Goal: Information Seeking & Learning: Learn about a topic

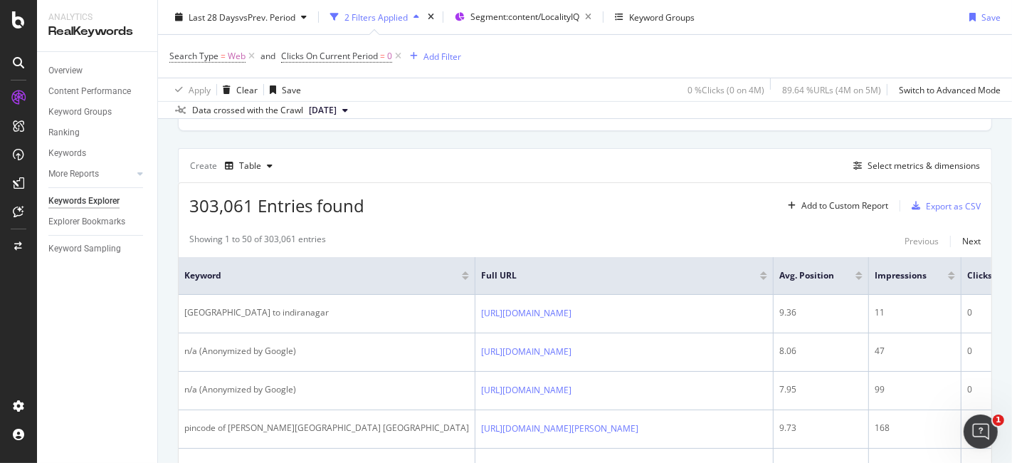
scroll to position [356, 0]
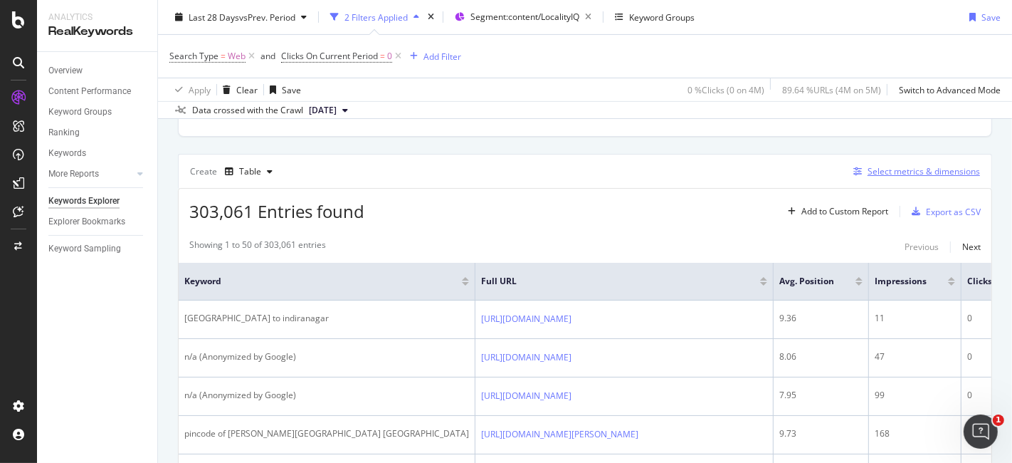
click at [874, 167] on div "Select metrics & dimensions" at bounding box center [924, 171] width 112 height 12
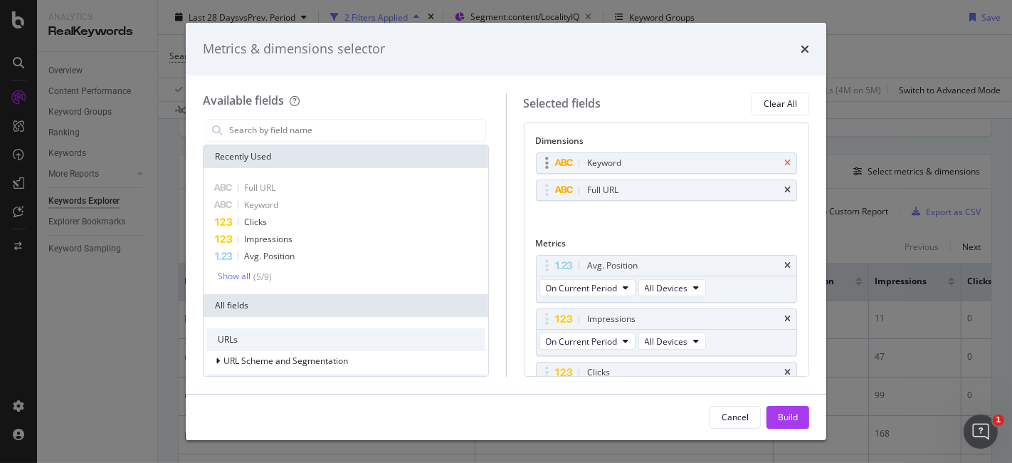
click at [785, 159] on icon "times" at bounding box center [788, 163] width 6 height 9
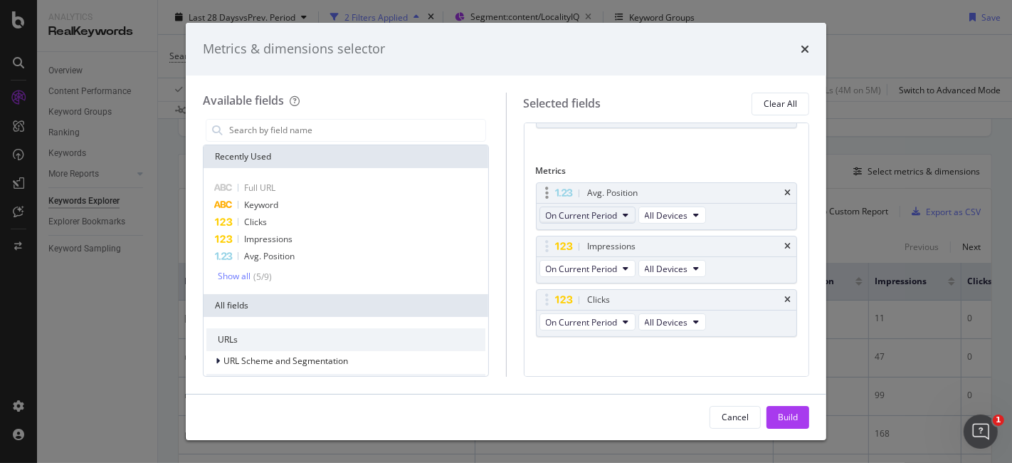
scroll to position [51, 0]
click at [777, 414] on button "Build" at bounding box center [788, 417] width 43 height 23
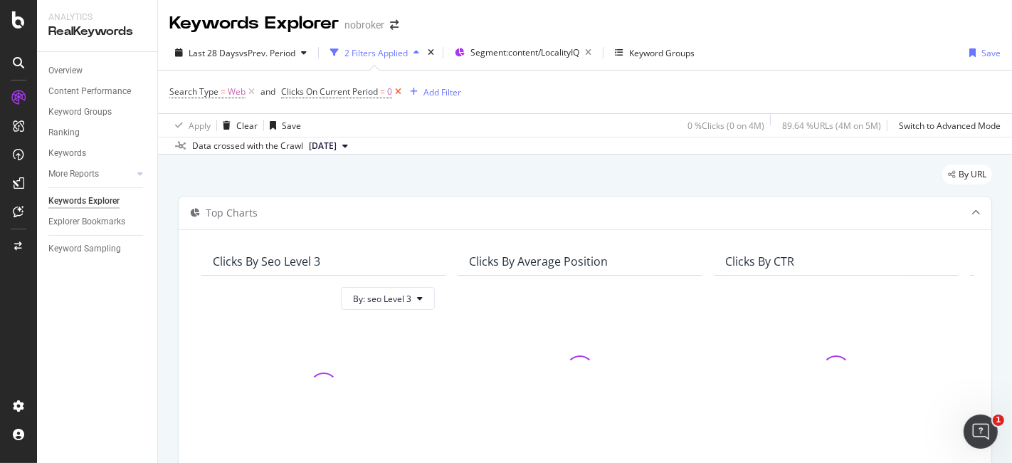
click at [402, 93] on icon at bounding box center [398, 92] width 12 height 14
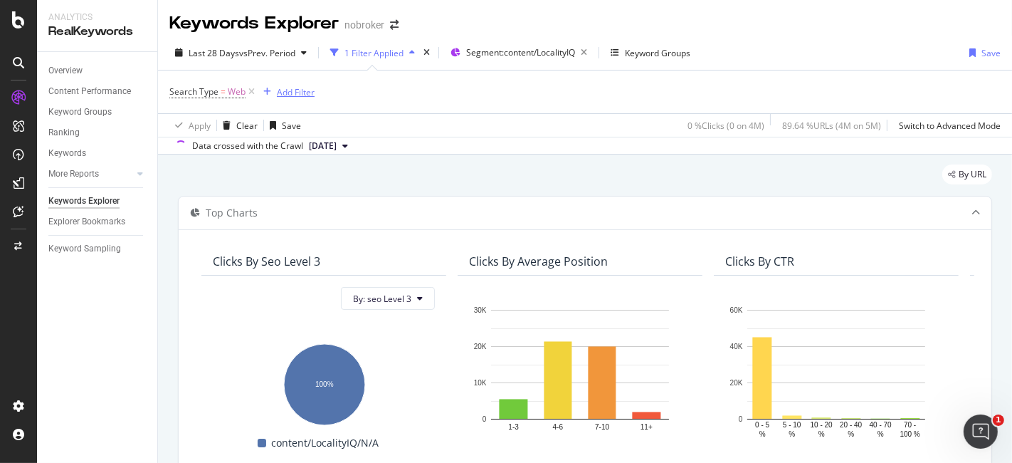
click at [300, 86] on div "Add Filter" at bounding box center [296, 92] width 38 height 12
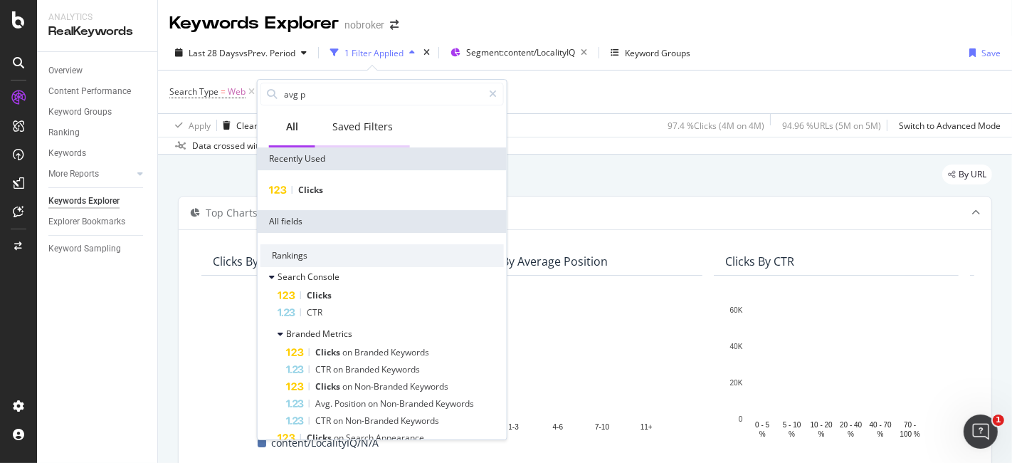
type input "avg po"
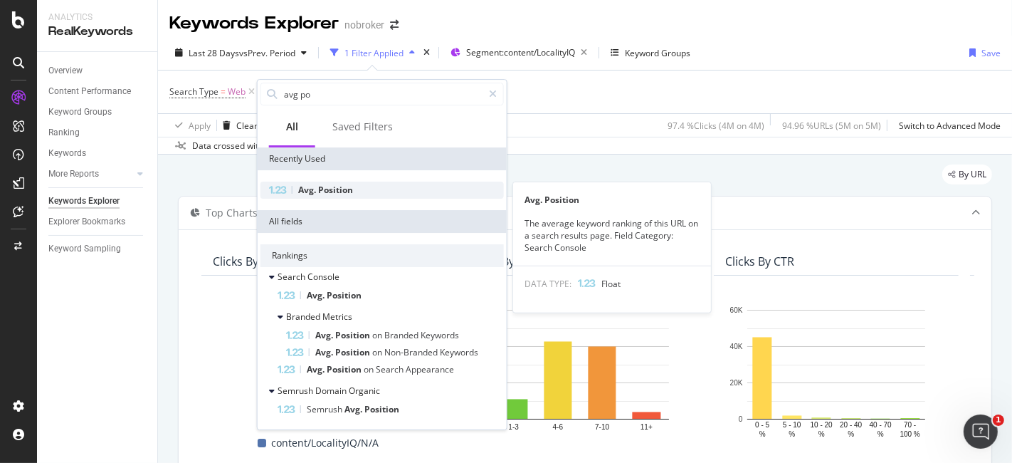
click at [339, 190] on span "Position" at bounding box center [335, 190] width 35 height 12
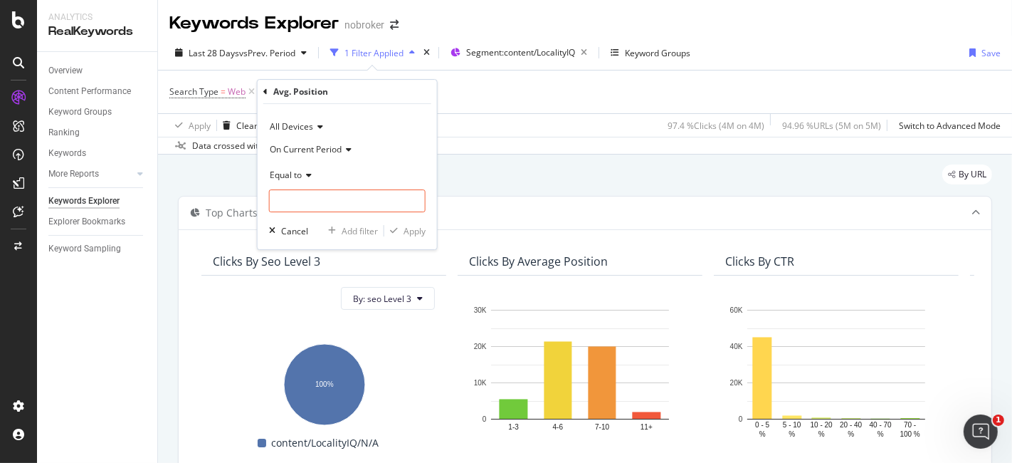
click at [307, 179] on div "Equal to" at bounding box center [347, 175] width 157 height 23
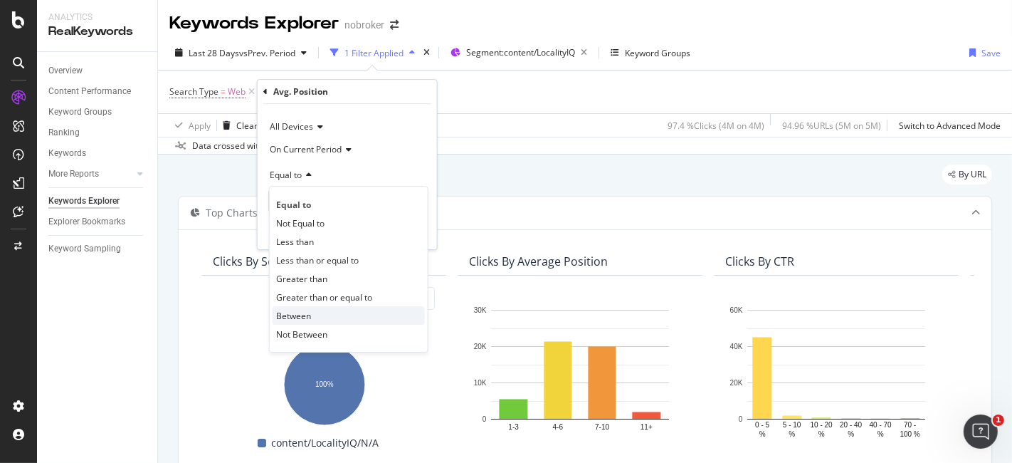
click at [320, 314] on div "Between" at bounding box center [349, 315] width 152 height 19
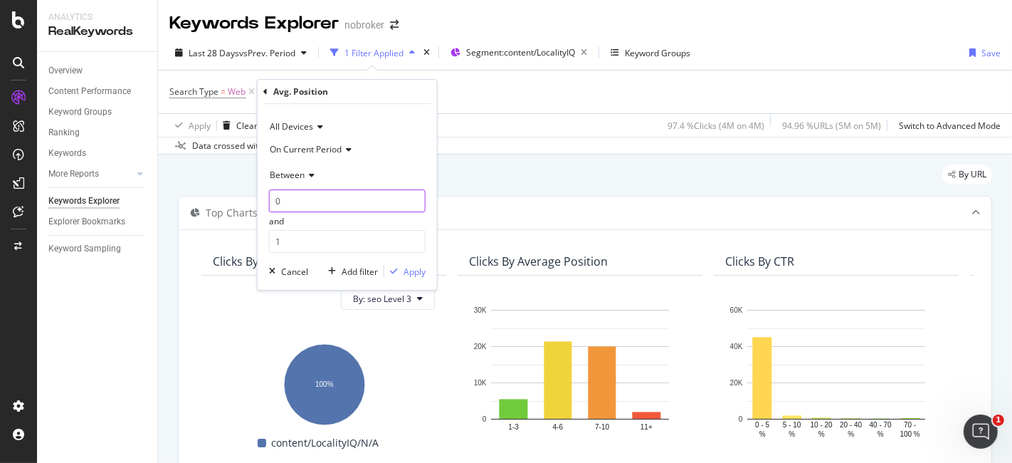
click at [325, 206] on input "0" at bounding box center [347, 200] width 157 height 23
type input "3"
click at [326, 232] on input "1" at bounding box center [347, 241] width 157 height 23
type input "5"
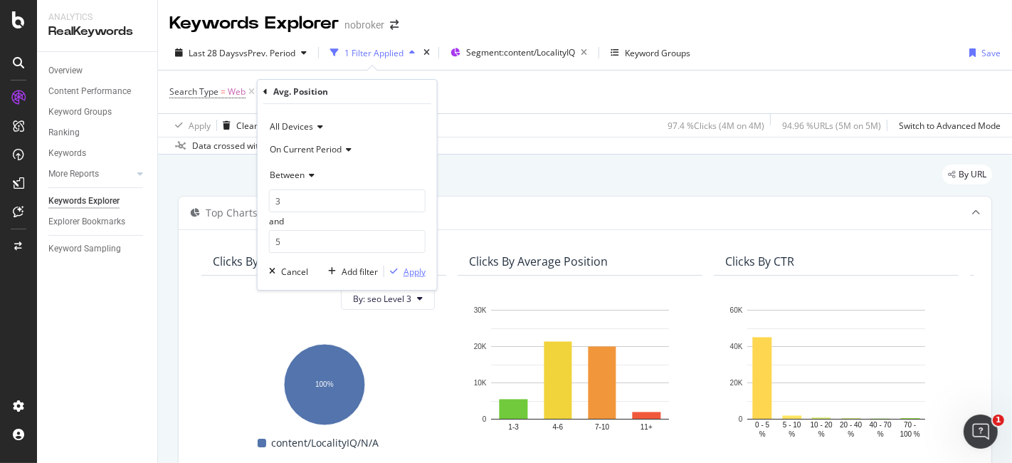
click at [399, 270] on div "button" at bounding box center [393, 271] width 19 height 9
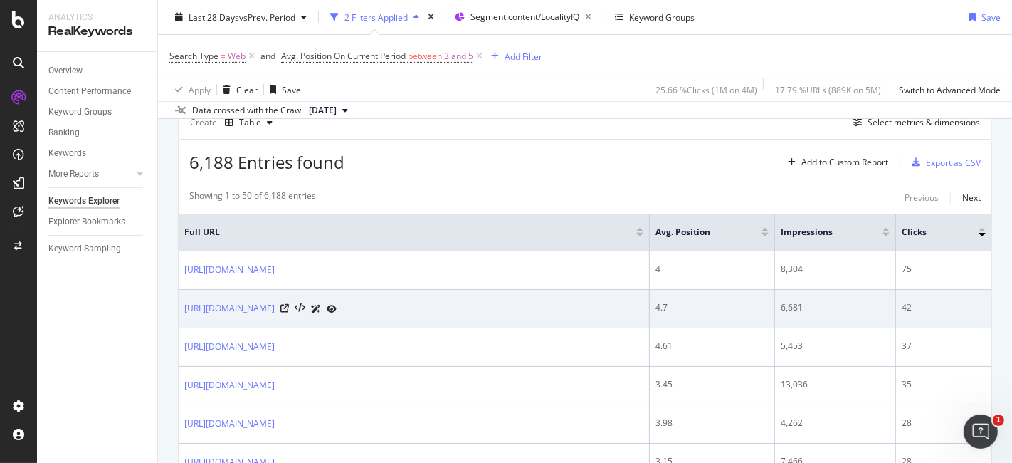
scroll to position [382, 0]
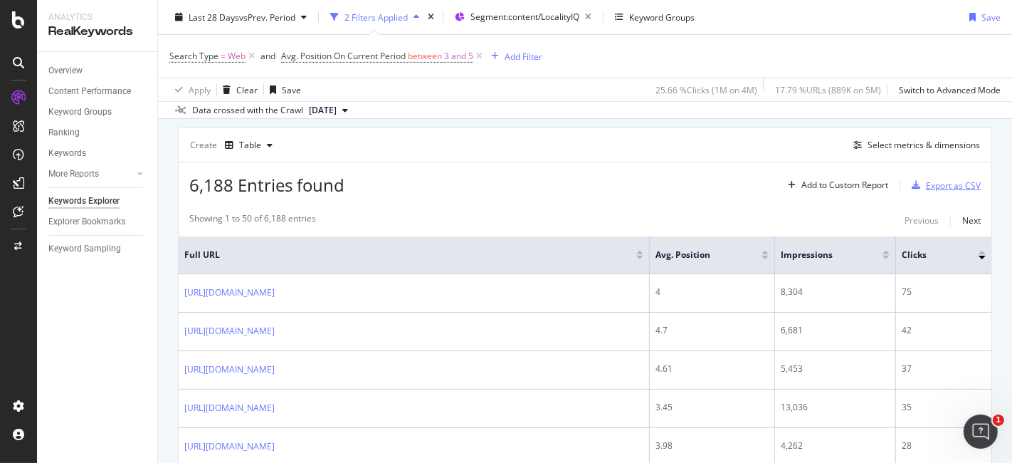
click at [955, 182] on div "Export as CSV" at bounding box center [953, 185] width 55 height 12
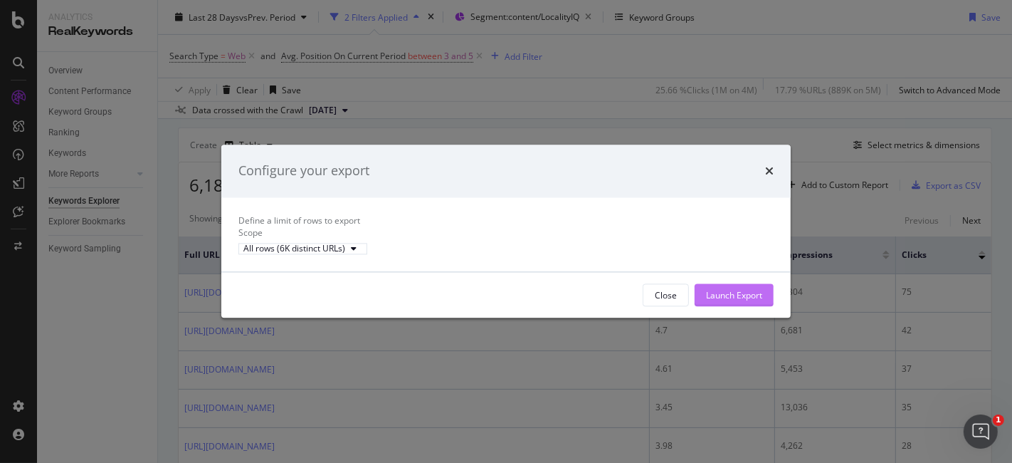
click at [733, 301] on div "Launch Export" at bounding box center [734, 295] width 56 height 12
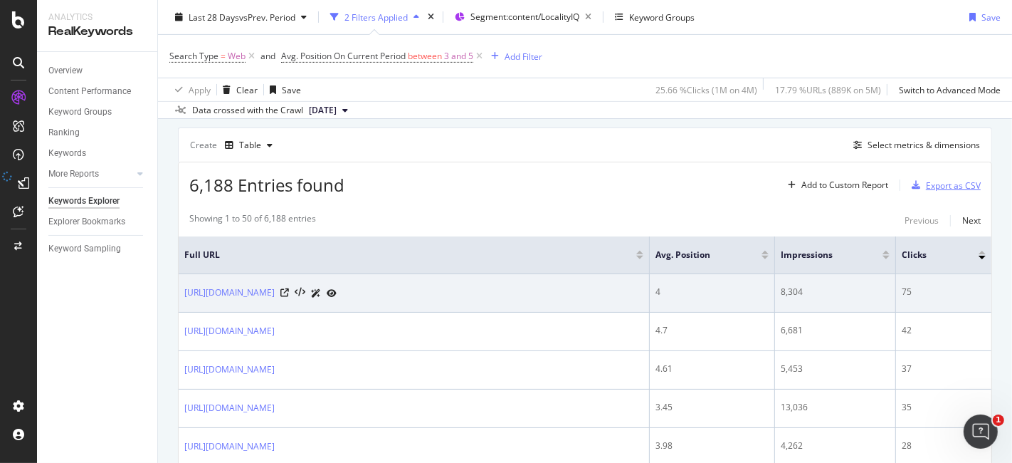
scroll to position [379, 0]
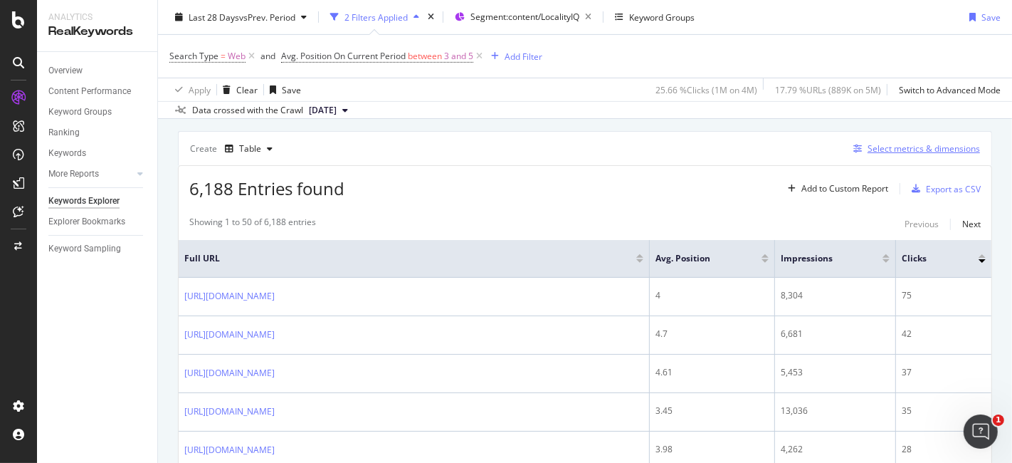
click at [898, 145] on div "Select metrics & dimensions" at bounding box center [924, 148] width 112 height 12
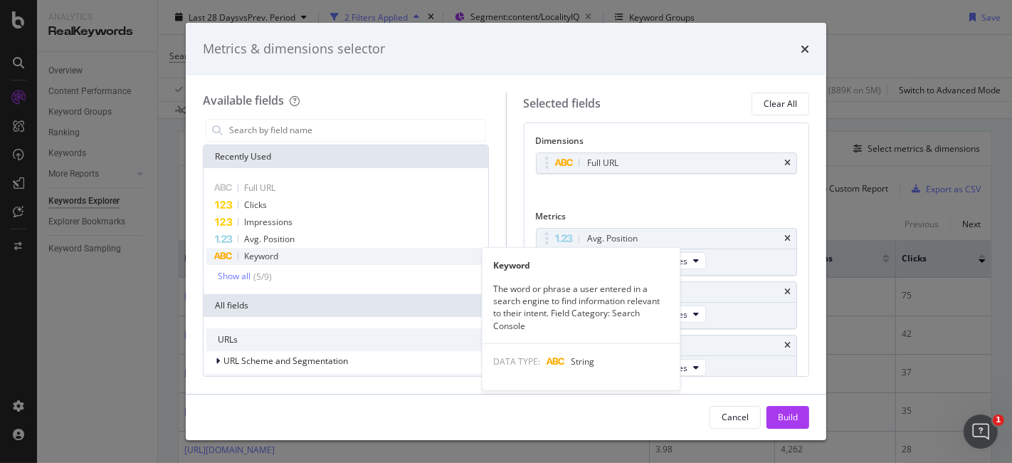
click at [321, 258] on div "Keyword" at bounding box center [345, 256] width 279 height 17
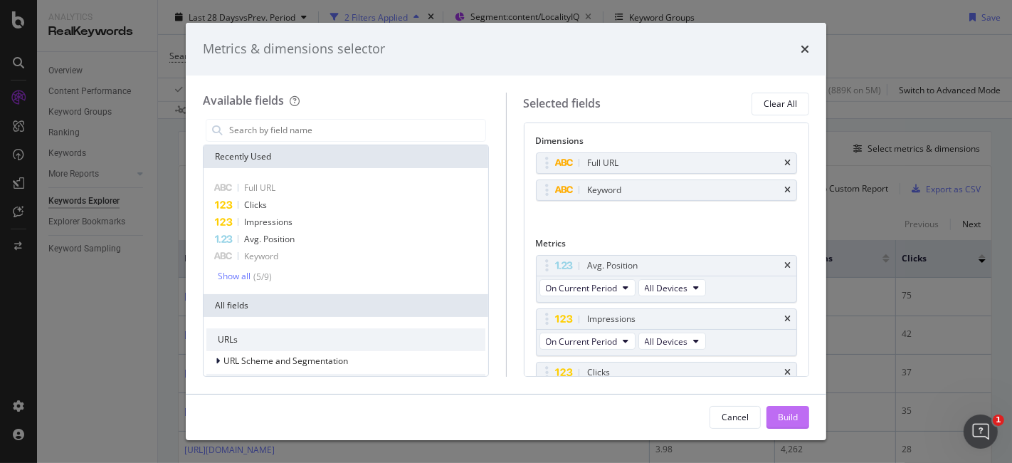
click at [779, 412] on div "Build" at bounding box center [788, 417] width 20 height 12
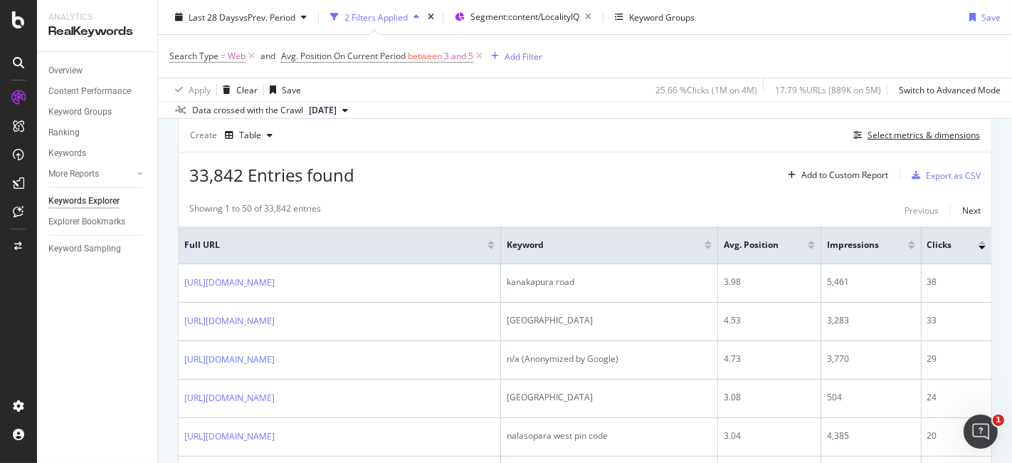
scroll to position [396, 0]
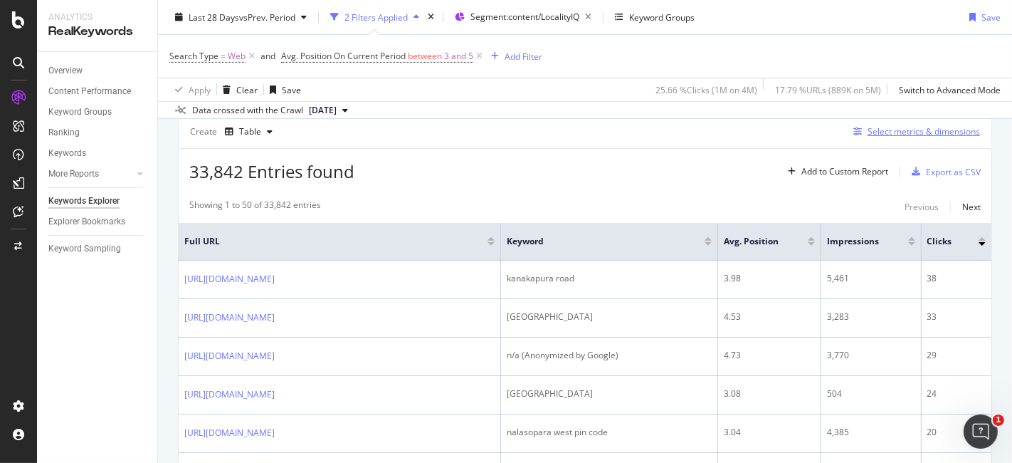
click at [921, 131] on div "Select metrics & dimensions" at bounding box center [924, 131] width 112 height 12
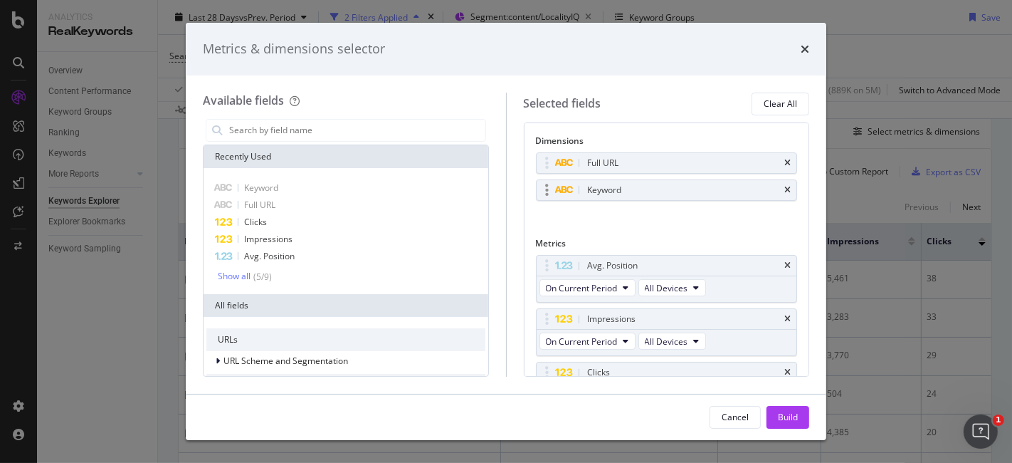
click at [781, 190] on div "Keyword" at bounding box center [667, 190] width 261 height 20
click at [785, 187] on icon "times" at bounding box center [788, 190] width 6 height 9
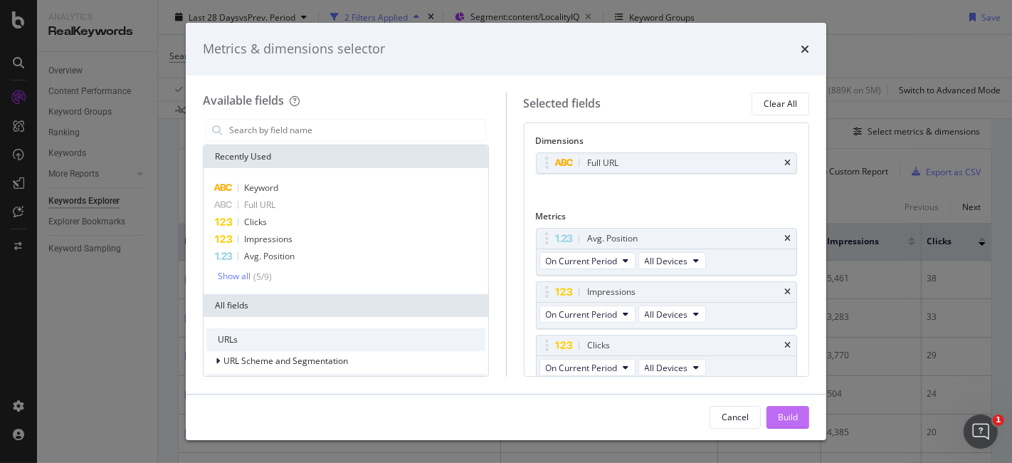
click at [784, 412] on div "Build" at bounding box center [788, 417] width 20 height 12
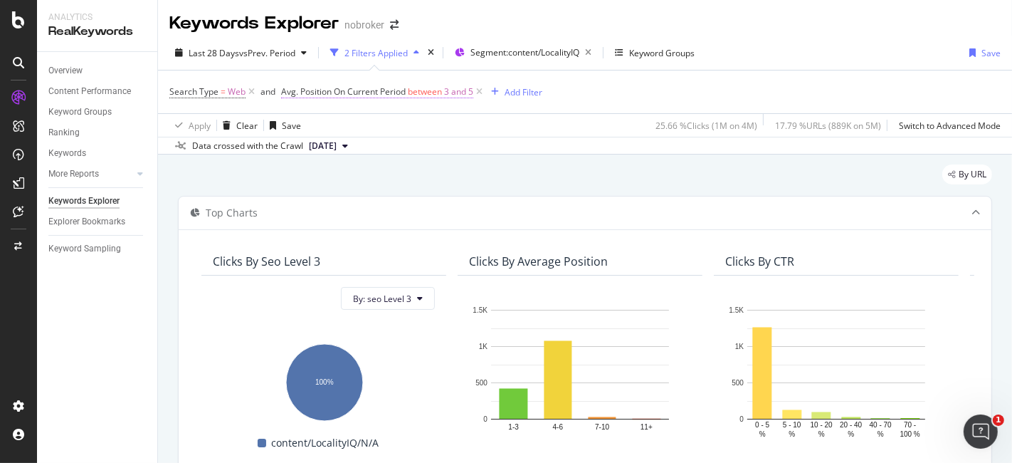
click at [426, 92] on span "between" at bounding box center [425, 91] width 34 height 12
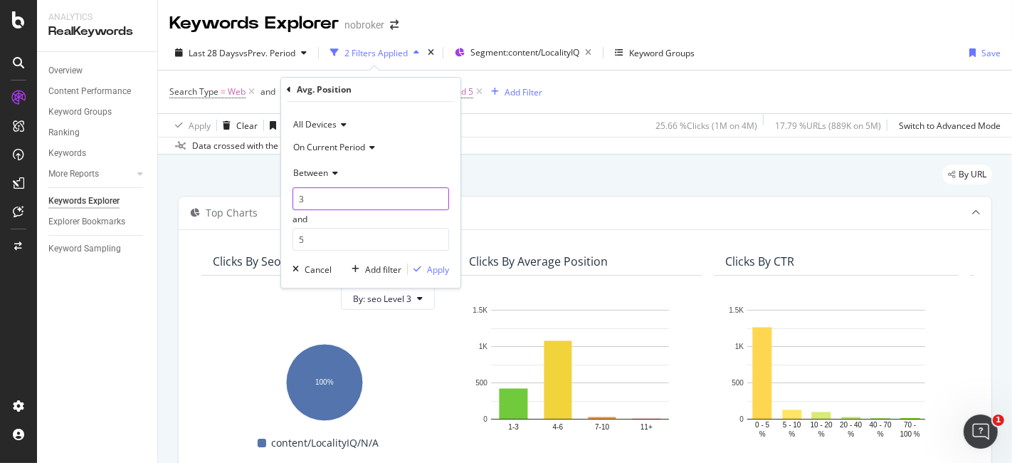
click at [332, 198] on input "3" at bounding box center [371, 198] width 157 height 23
type input "5"
click at [329, 239] on input "5" at bounding box center [371, 239] width 157 height 23
type input "10"
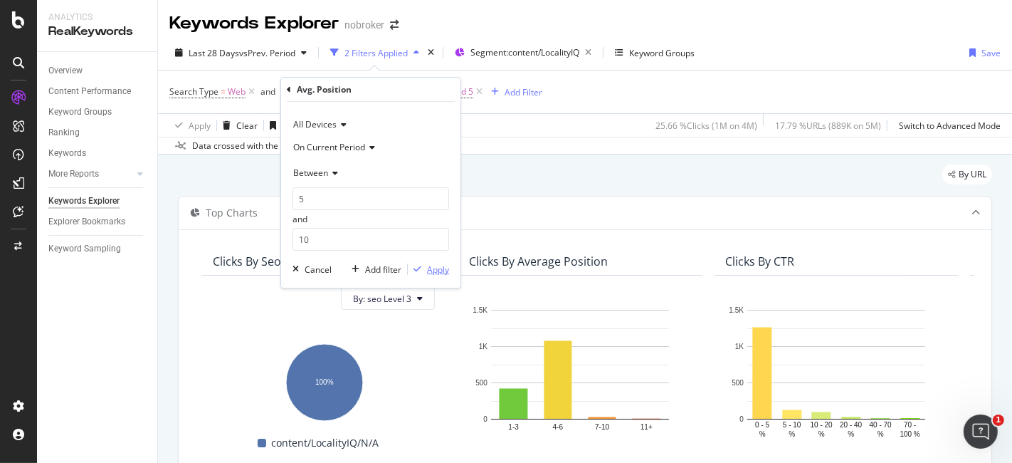
click at [431, 273] on div "Apply" at bounding box center [438, 269] width 22 height 12
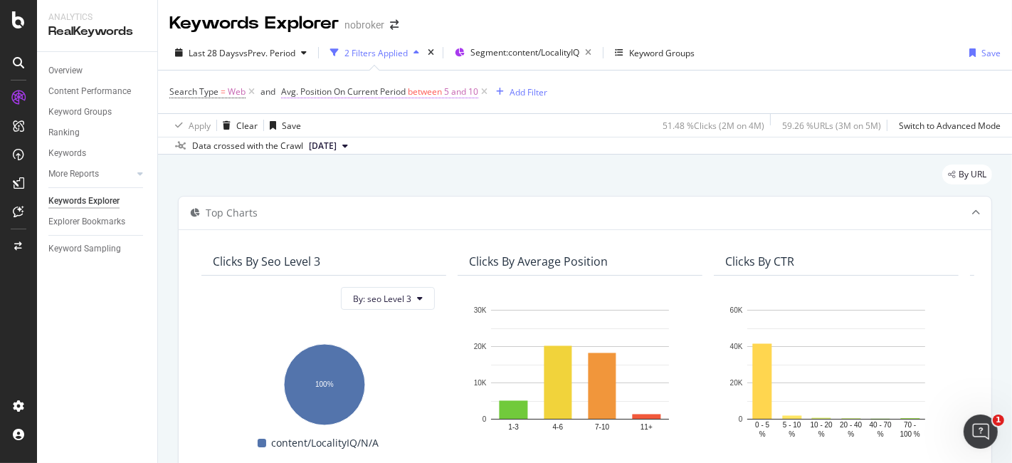
click at [454, 91] on span "5 and 10" at bounding box center [461, 92] width 34 height 20
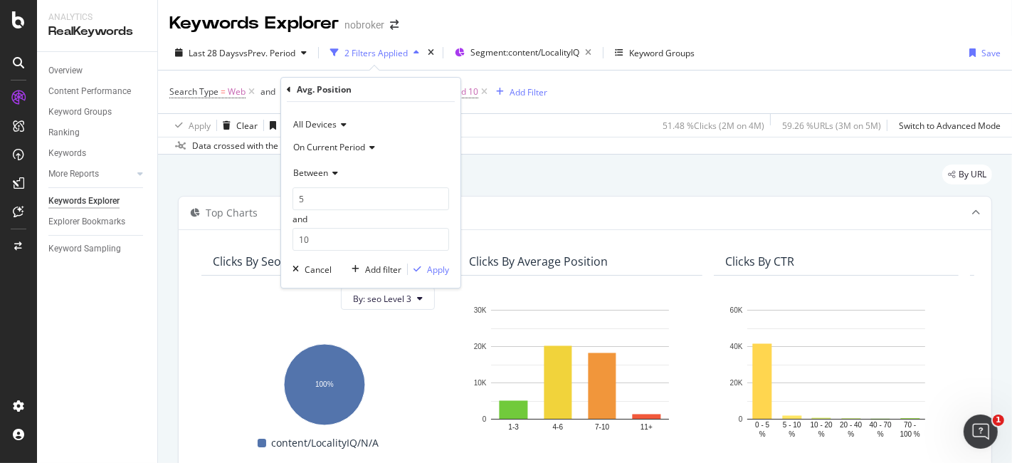
click at [530, 190] on div "By URL" at bounding box center [585, 179] width 814 height 31
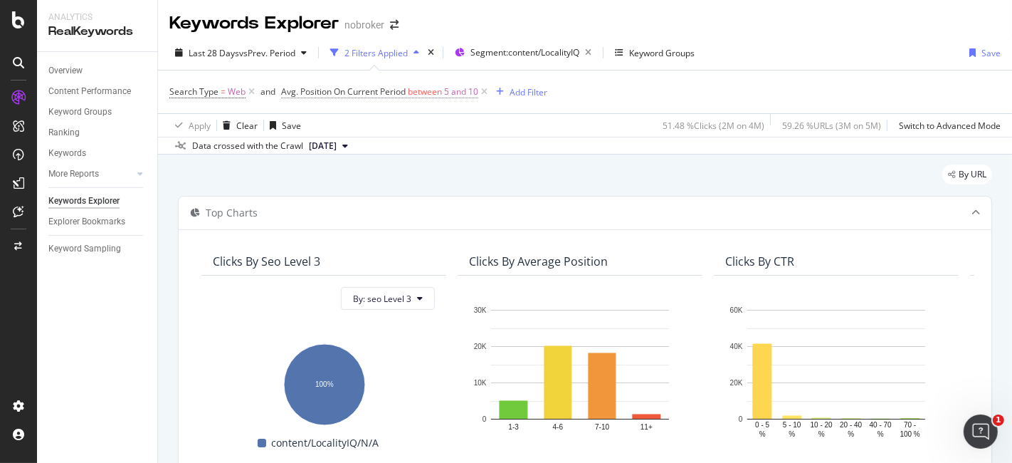
click at [454, 88] on span "5 and 10" at bounding box center [461, 92] width 34 height 20
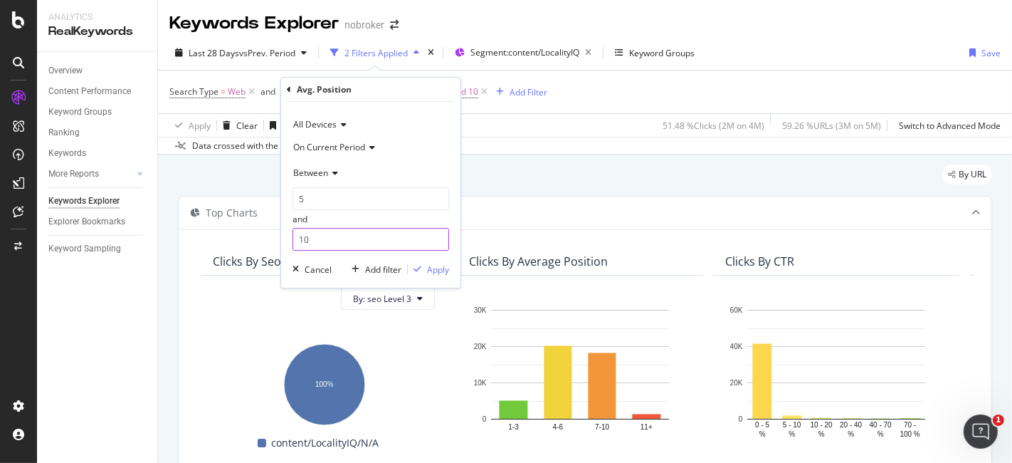
click at [352, 249] on input "10" at bounding box center [371, 239] width 157 height 23
type input "1"
type input "7"
click at [434, 264] on div "Apply" at bounding box center [438, 269] width 22 height 12
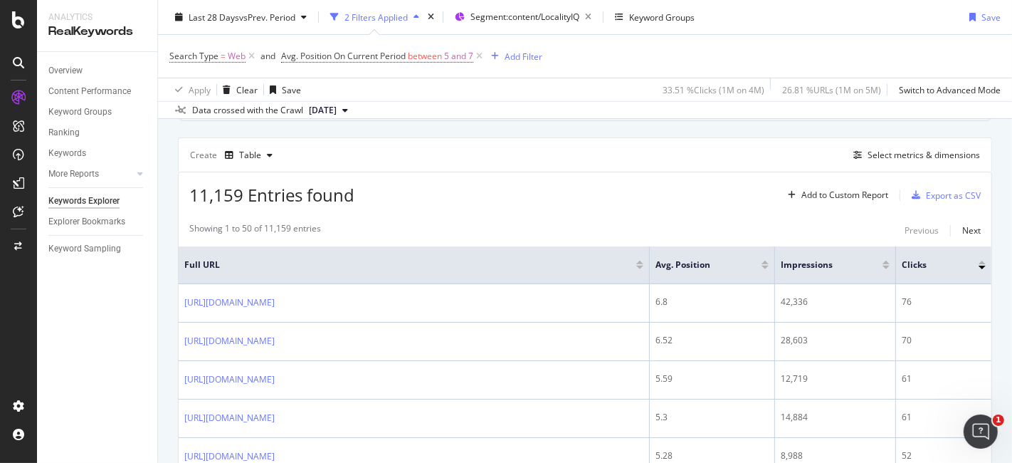
scroll to position [356, 0]
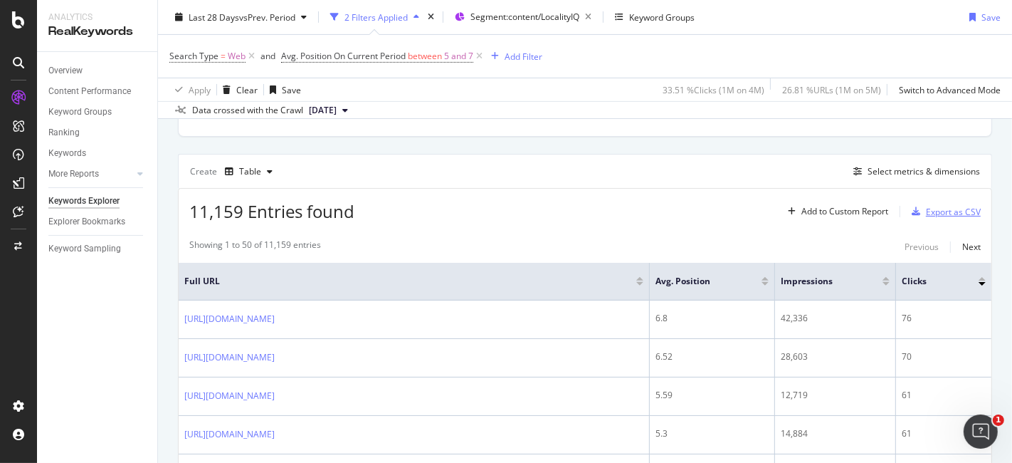
click at [926, 206] on div "Export as CSV" at bounding box center [953, 212] width 55 height 12
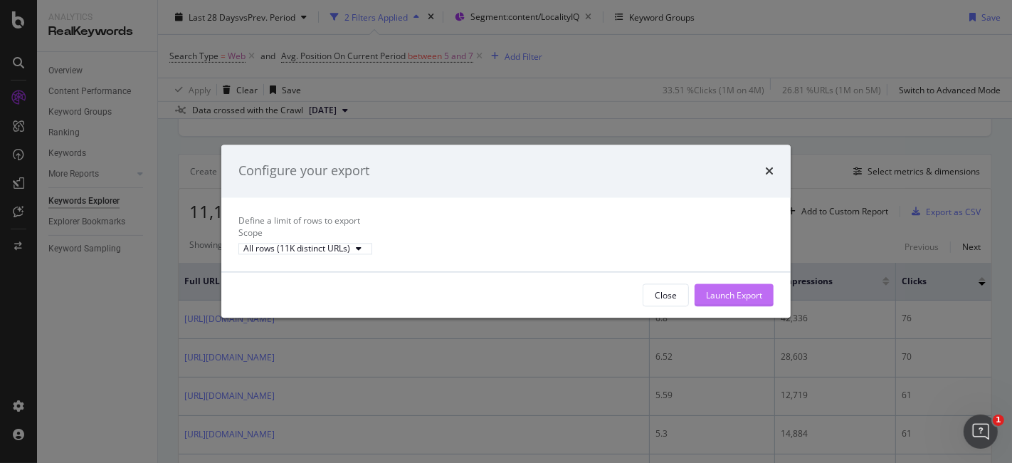
click at [744, 300] on div "Launch Export" at bounding box center [734, 295] width 56 height 21
